Goal: Transaction & Acquisition: Obtain resource

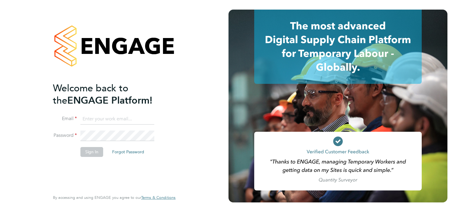
type input "rachael.orrell@seddon.co.uk"
click at [86, 153] on button "Sign In" at bounding box center [92, 152] width 23 height 10
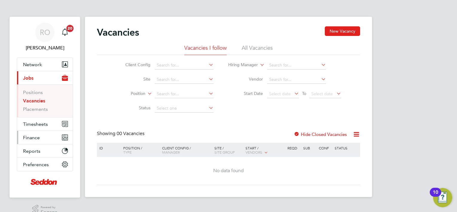
drag, startPoint x: 30, startPoint y: 137, endPoint x: 36, endPoint y: 137, distance: 5.7
click at [30, 137] on span "Finance" at bounding box center [31, 138] width 17 height 6
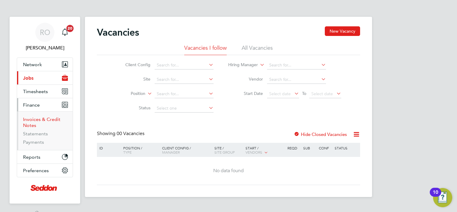
click at [33, 120] on link "Invoices & Credit Notes" at bounding box center [41, 122] width 37 height 12
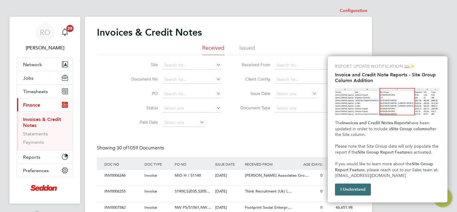
click at [358, 189] on button "I Understand" at bounding box center [353, 190] width 36 height 12
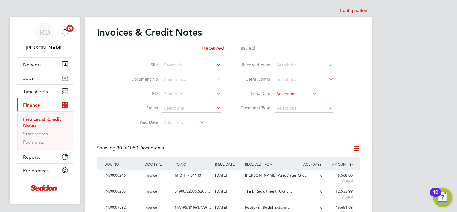
click at [303, 93] on input at bounding box center [296, 94] width 43 height 8
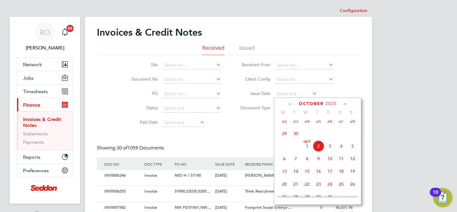
click at [216, 126] on li "Paid Date" at bounding box center [172, 123] width 113 height 14
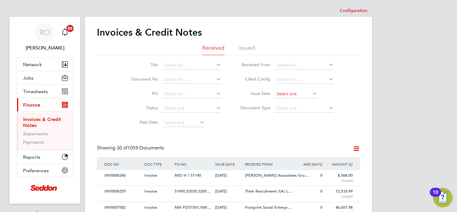
click at [304, 92] on input at bounding box center [296, 94] width 43 height 8
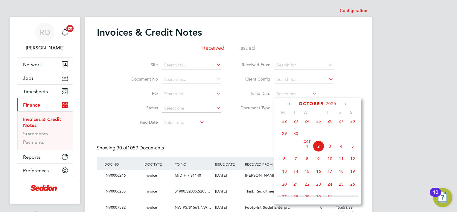
click at [320, 149] on span "2" at bounding box center [318, 145] width 11 height 11
type input "[DATE]"
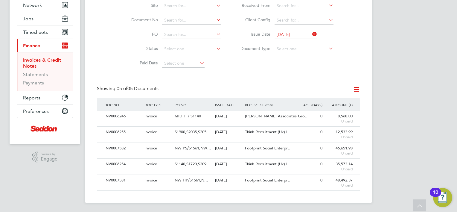
click at [353, 92] on icon at bounding box center [356, 89] width 7 height 7
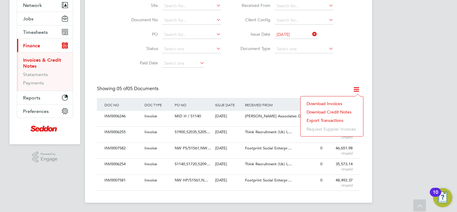
click at [341, 102] on li "Download invoices" at bounding box center [332, 103] width 57 height 8
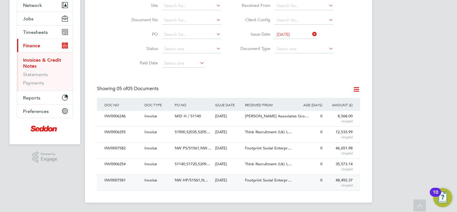
click at [280, 184] on div "Footprint Social Enterpr…" at bounding box center [269, 180] width 50 height 11
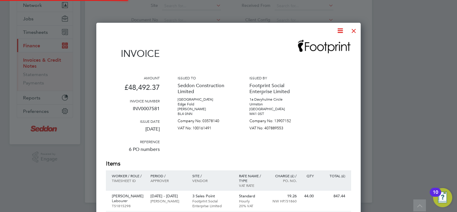
scroll to position [1580, 265]
click at [339, 33] on icon at bounding box center [340, 30] width 7 height 7
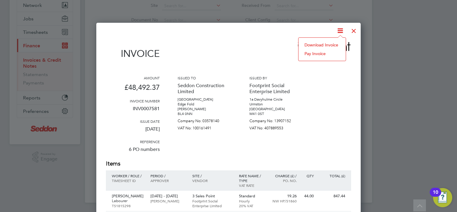
click at [336, 44] on li "Download Invoice" at bounding box center [322, 45] width 41 height 8
click at [352, 29] on div at bounding box center [354, 29] width 11 height 11
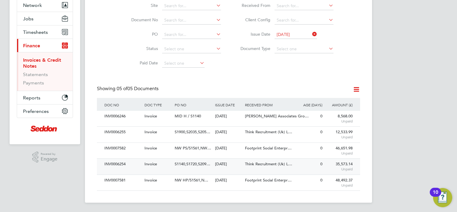
click at [297, 166] on div "0" at bounding box center [309, 164] width 30 height 11
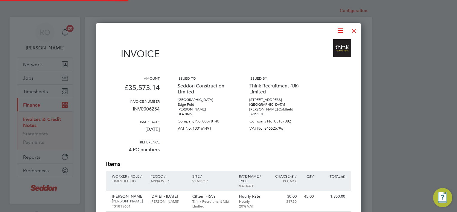
scroll to position [1041, 265]
click at [342, 29] on icon at bounding box center [340, 30] width 7 height 7
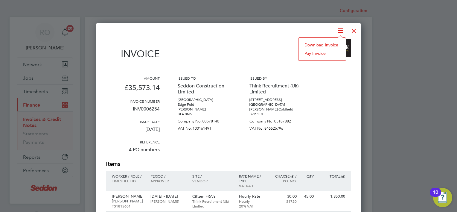
click at [331, 46] on li "Download Invoice" at bounding box center [322, 45] width 41 height 8
click at [352, 31] on div at bounding box center [354, 29] width 11 height 11
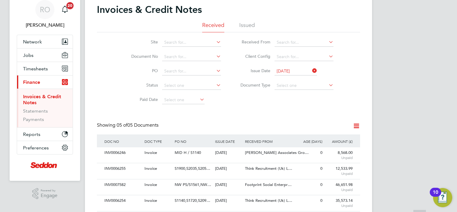
scroll to position [59, 0]
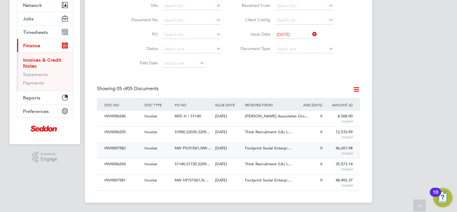
click at [299, 149] on div "0" at bounding box center [309, 148] width 30 height 11
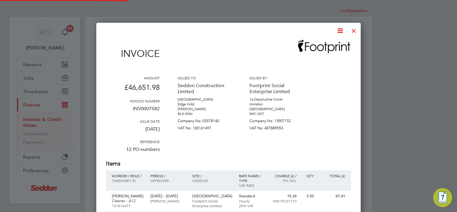
scroll to position [1325, 265]
click at [341, 31] on icon at bounding box center [340, 30] width 7 height 7
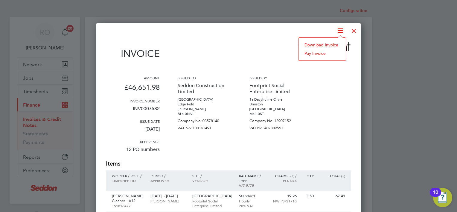
click at [336, 44] on li "Download Invoice" at bounding box center [322, 45] width 41 height 8
click at [354, 30] on div at bounding box center [354, 29] width 11 height 11
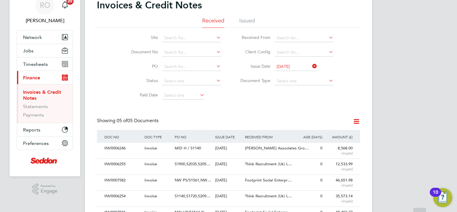
scroll to position [59, 0]
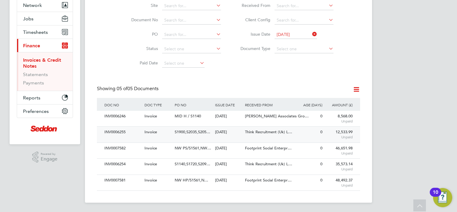
click at [291, 133] on span "Think Recruitment (Uk) L…" at bounding box center [268, 131] width 47 height 5
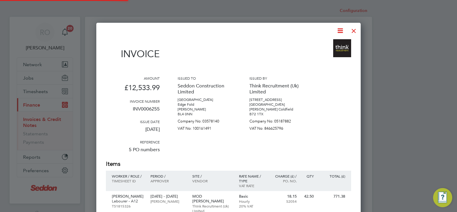
scroll to position [628, 265]
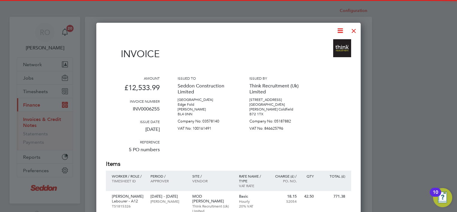
click at [342, 31] on icon at bounding box center [340, 30] width 7 height 7
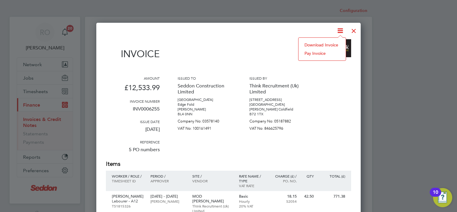
click at [338, 43] on li "Download Invoice" at bounding box center [322, 45] width 41 height 8
click at [353, 31] on div at bounding box center [354, 29] width 11 height 11
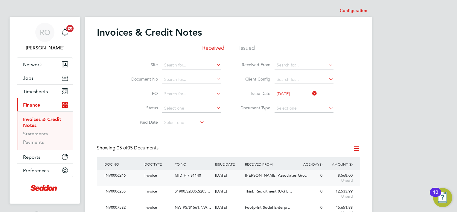
click at [280, 176] on span "[PERSON_NAME] Associates Gro…" at bounding box center [277, 175] width 64 height 5
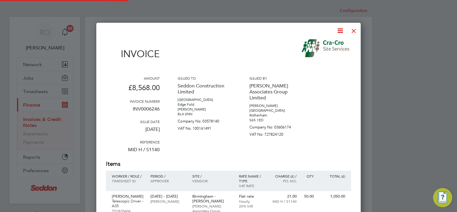
scroll to position [471, 265]
click at [342, 31] on icon at bounding box center [340, 30] width 7 height 7
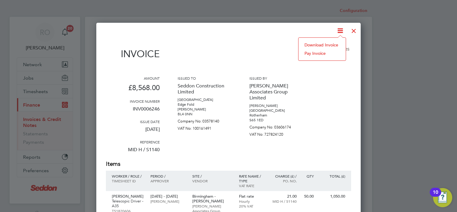
click at [336, 42] on li "Download Invoice" at bounding box center [322, 45] width 41 height 8
click at [353, 30] on div at bounding box center [354, 29] width 11 height 11
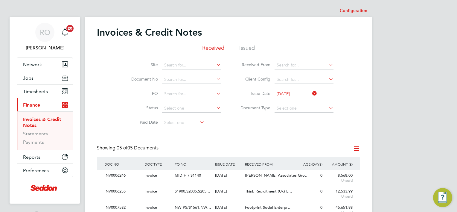
scroll to position [59, 0]
